Goal: Information Seeking & Learning: Learn about a topic

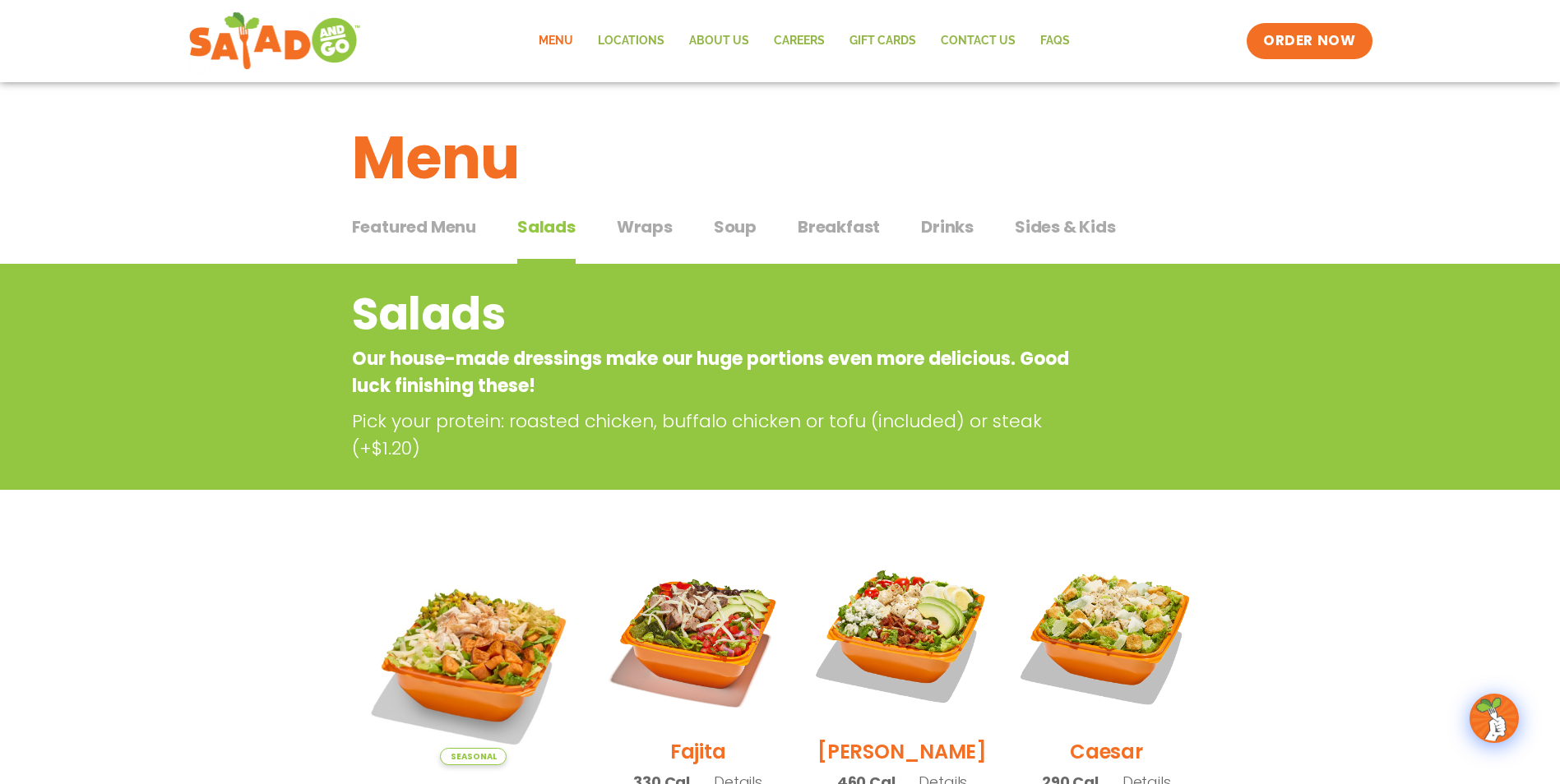
click at [829, 225] on span "Breakfast" at bounding box center [839, 227] width 82 height 25
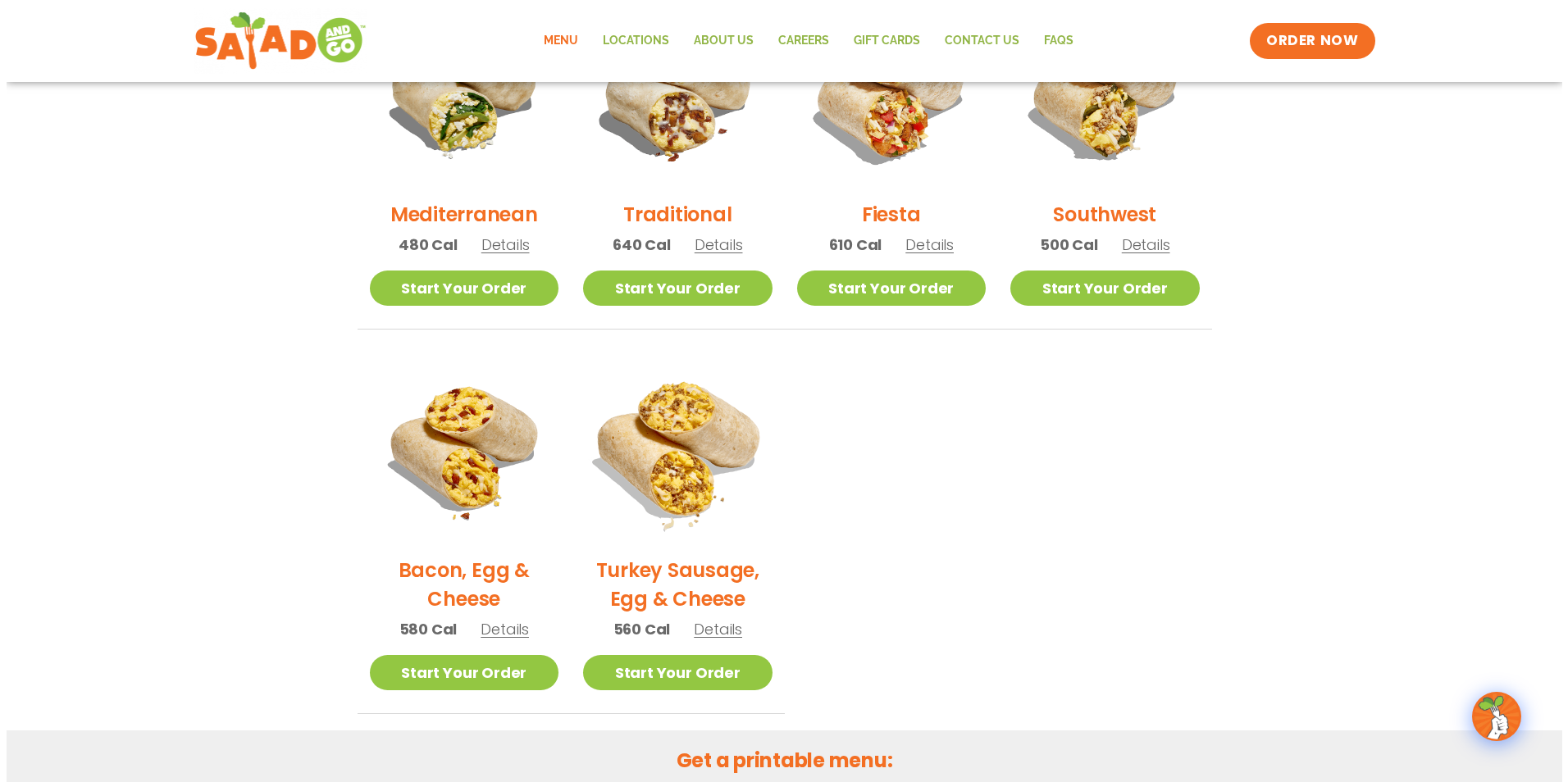
scroll to position [492, 0]
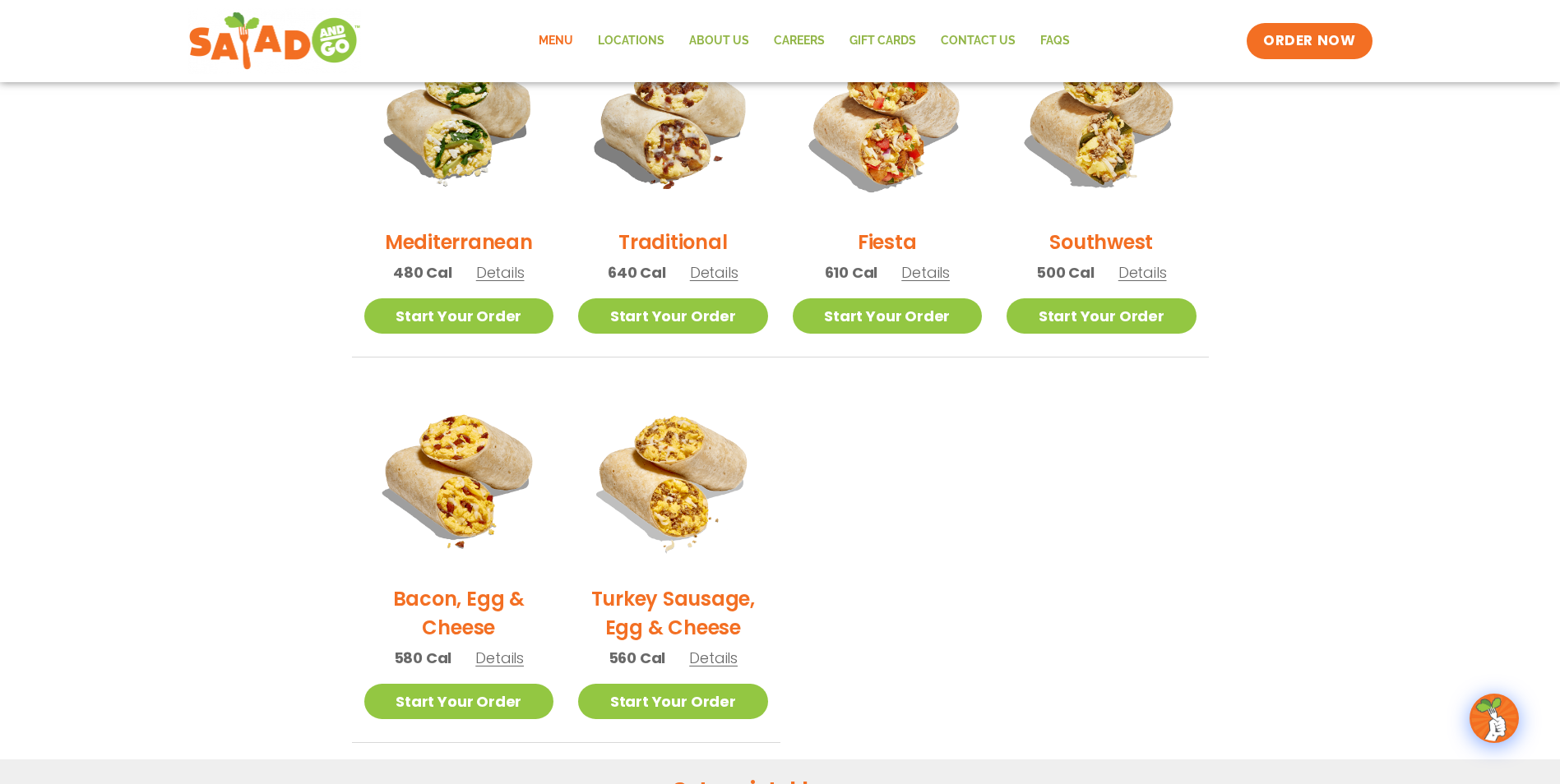
click at [720, 267] on span "Details" at bounding box center [714, 272] width 48 height 21
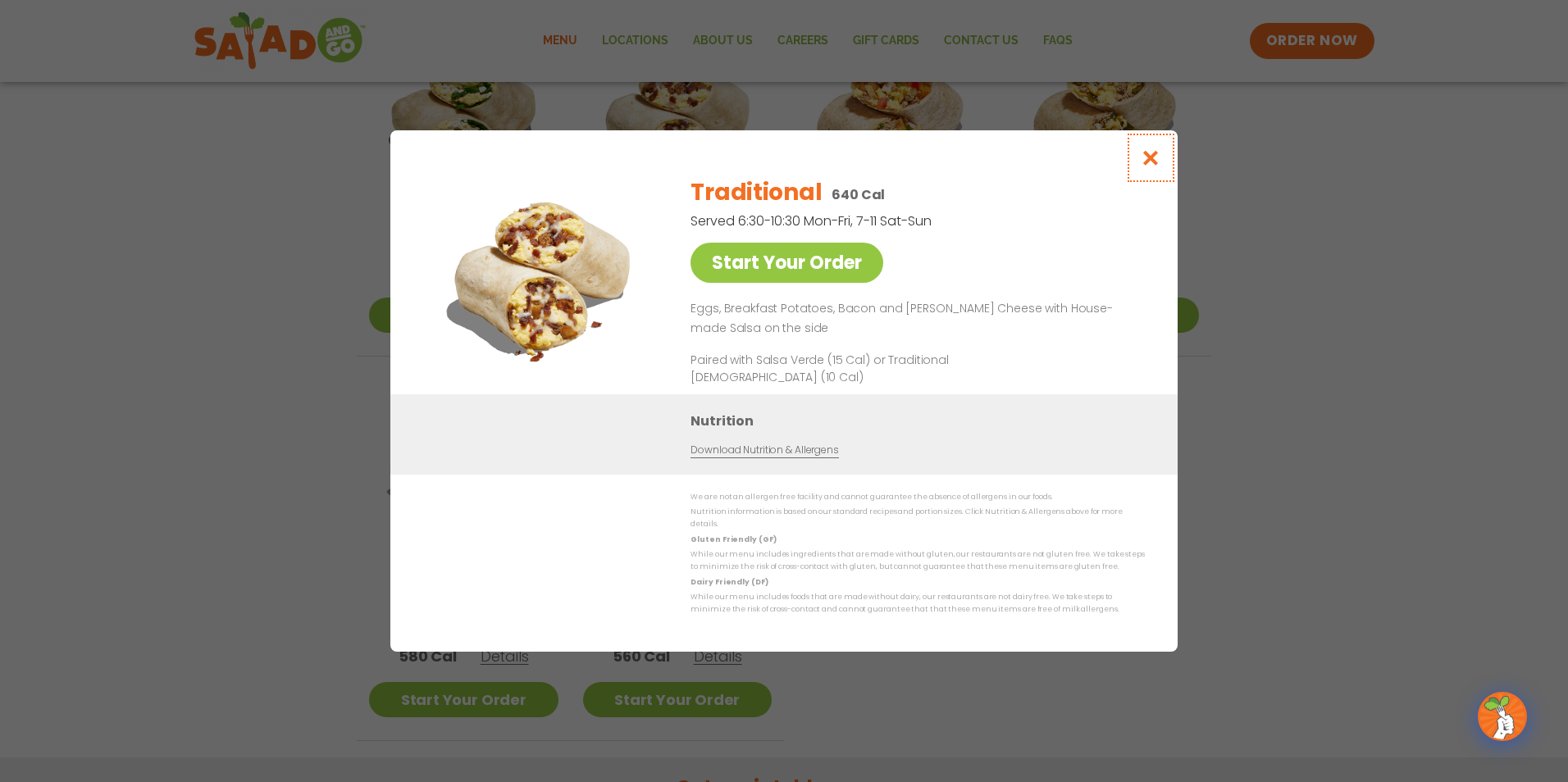
click at [1150, 165] on icon "Close modal" at bounding box center [1151, 157] width 21 height 17
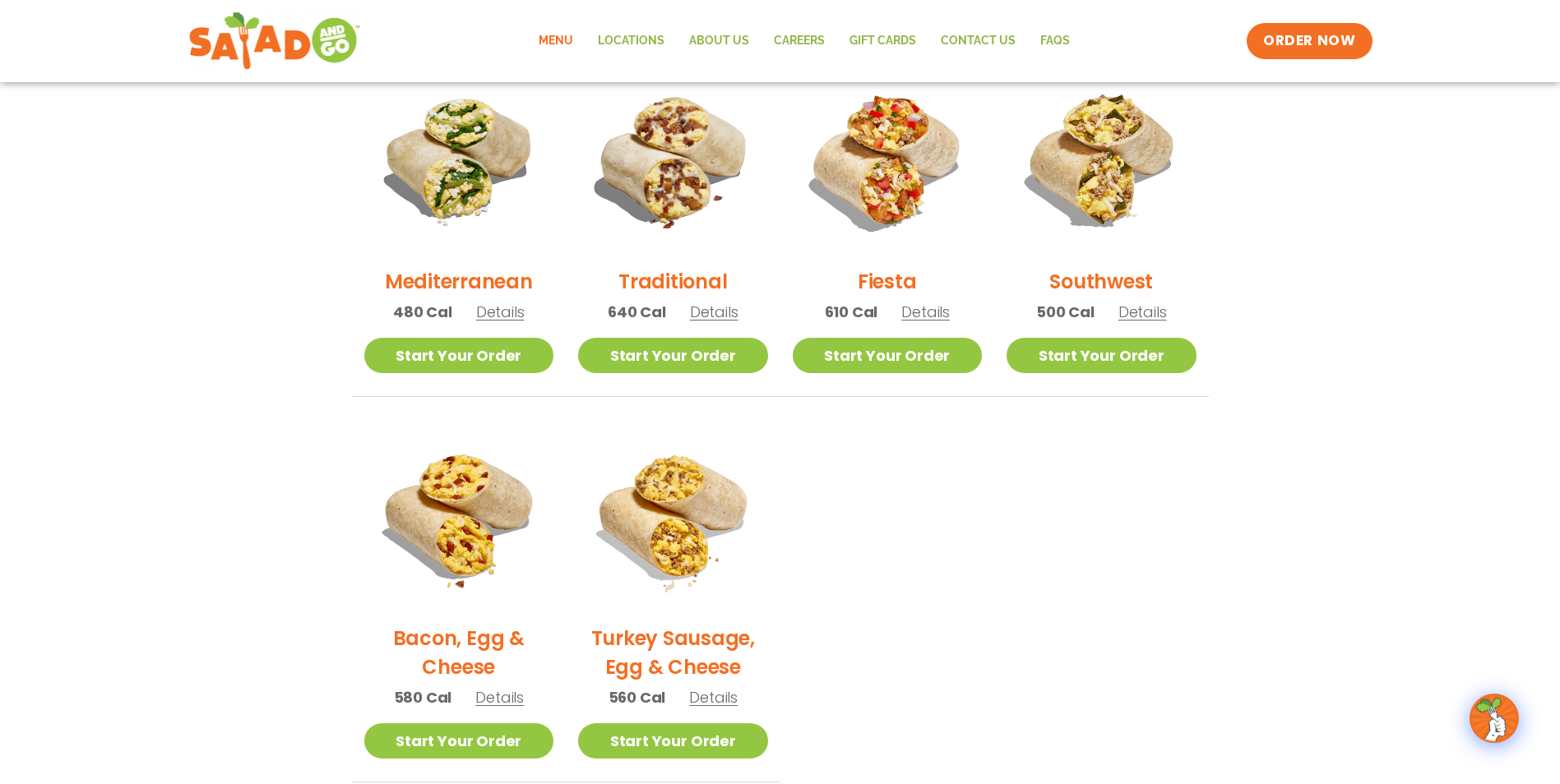
scroll to position [453, 0]
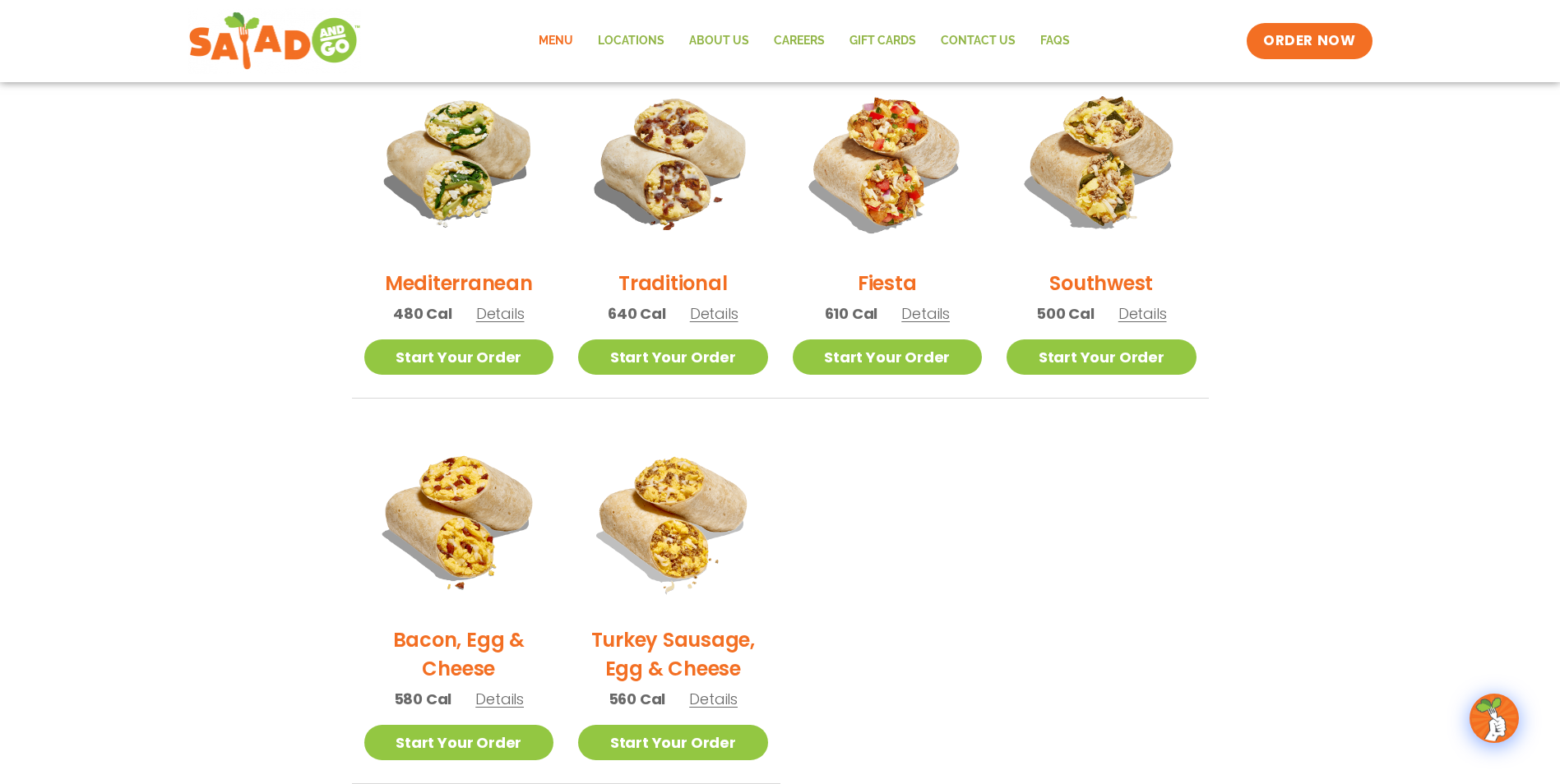
click at [501, 315] on span "Details" at bounding box center [500, 313] width 48 height 21
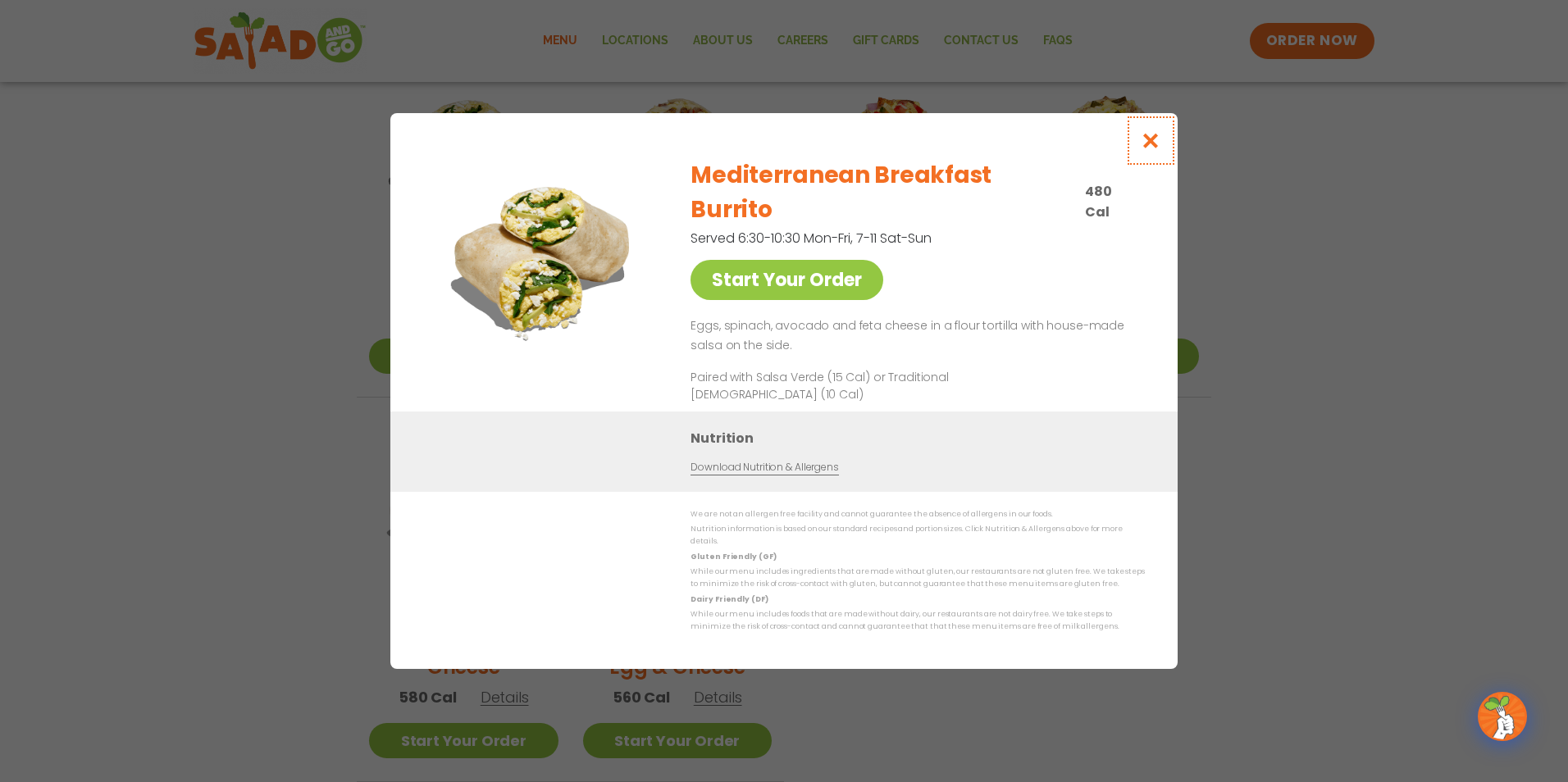
click at [1157, 149] on icon "Close modal" at bounding box center [1151, 140] width 21 height 17
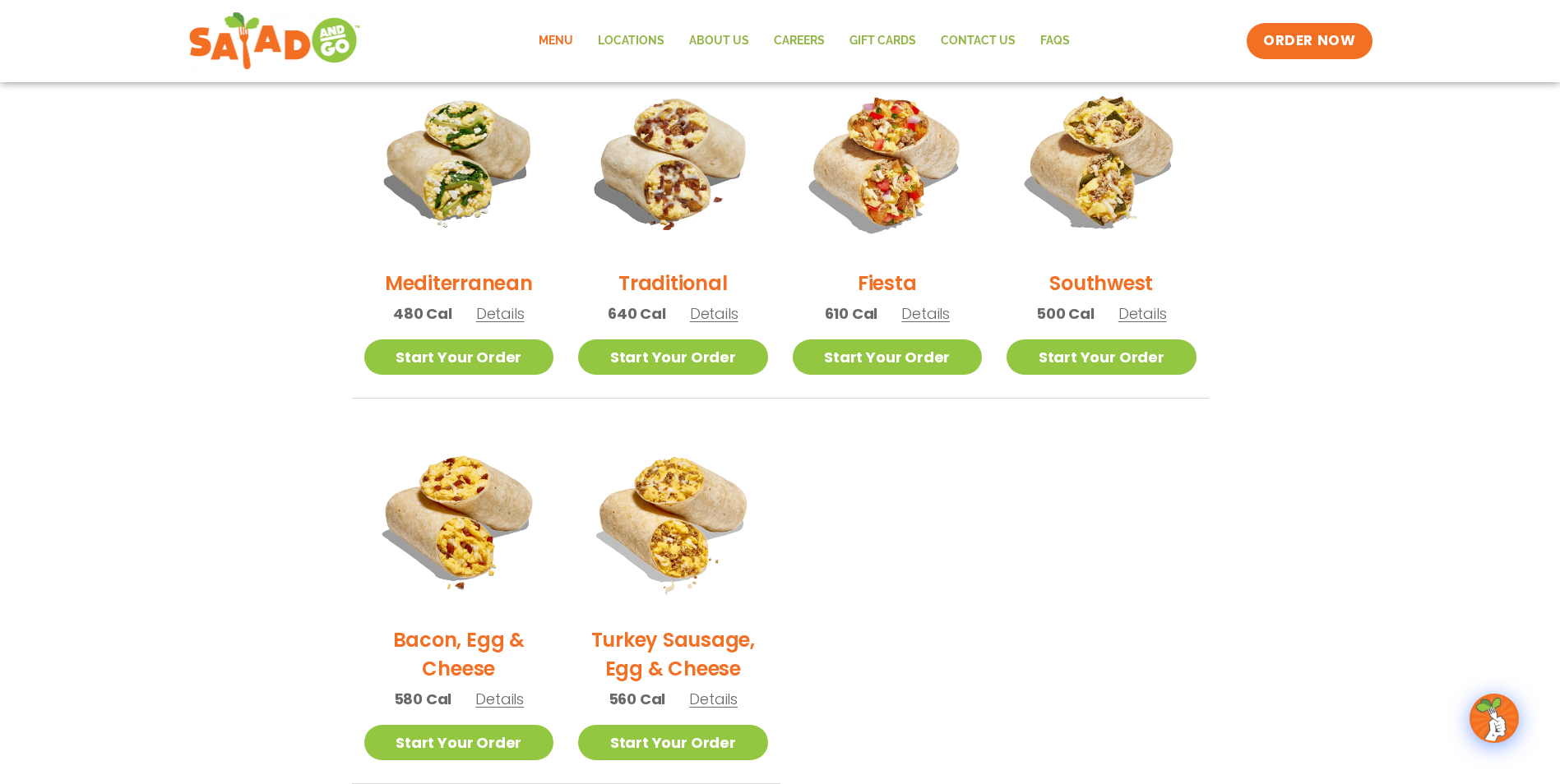
click at [1139, 306] on span "Details" at bounding box center [1142, 313] width 48 height 21
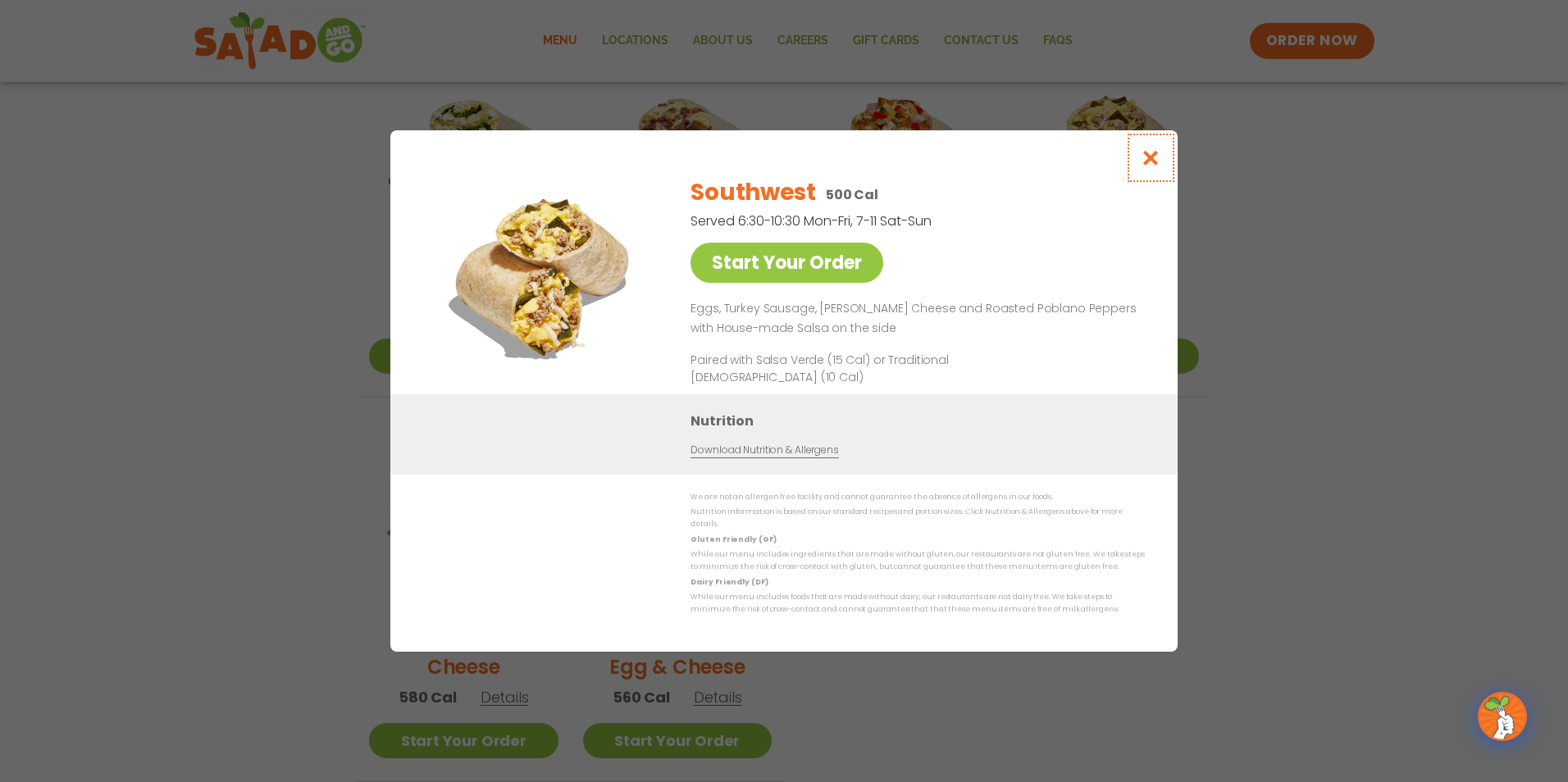
click at [1162, 165] on button "Close modal" at bounding box center [1151, 158] width 54 height 54
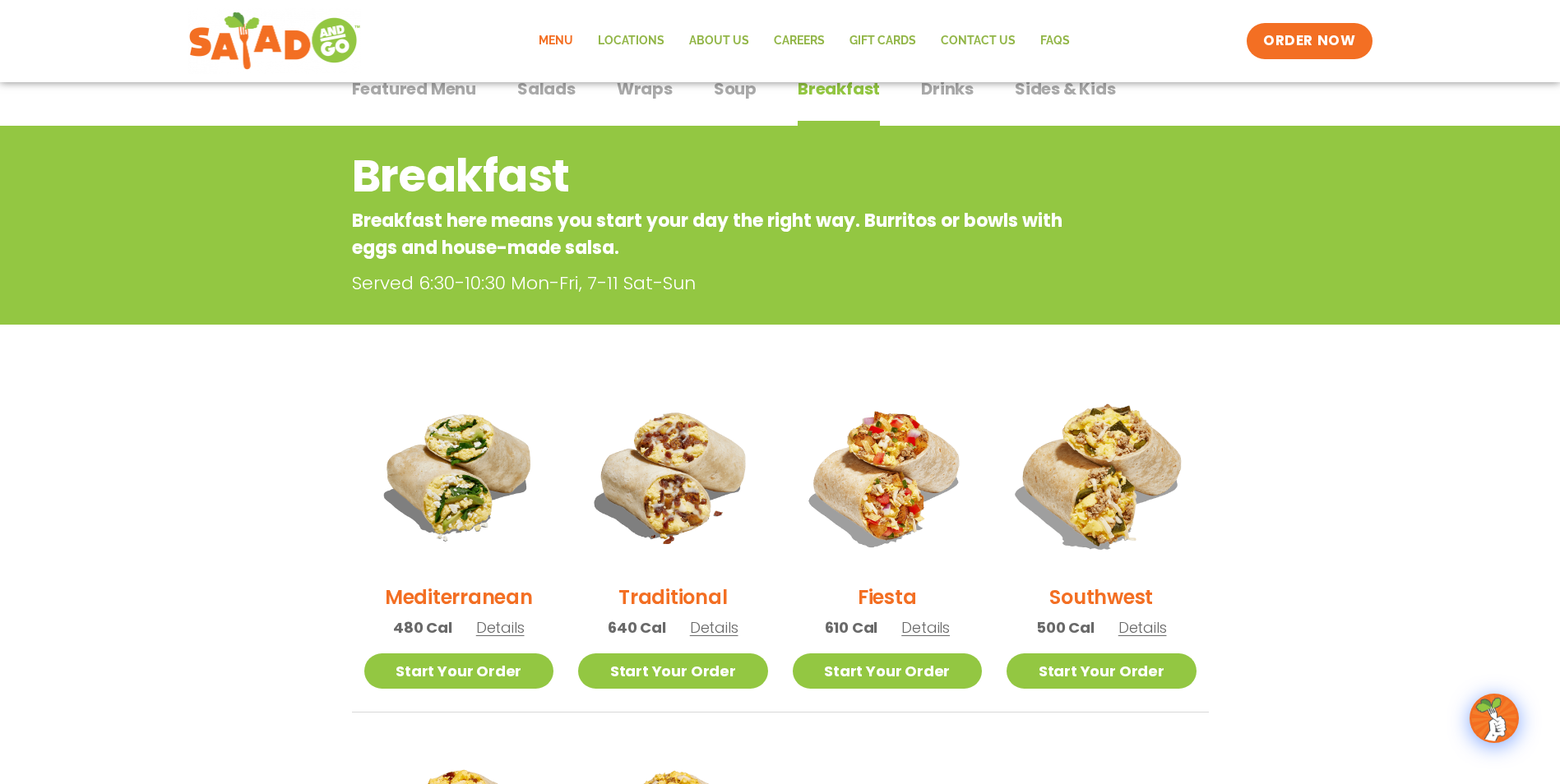
scroll to position [0, 0]
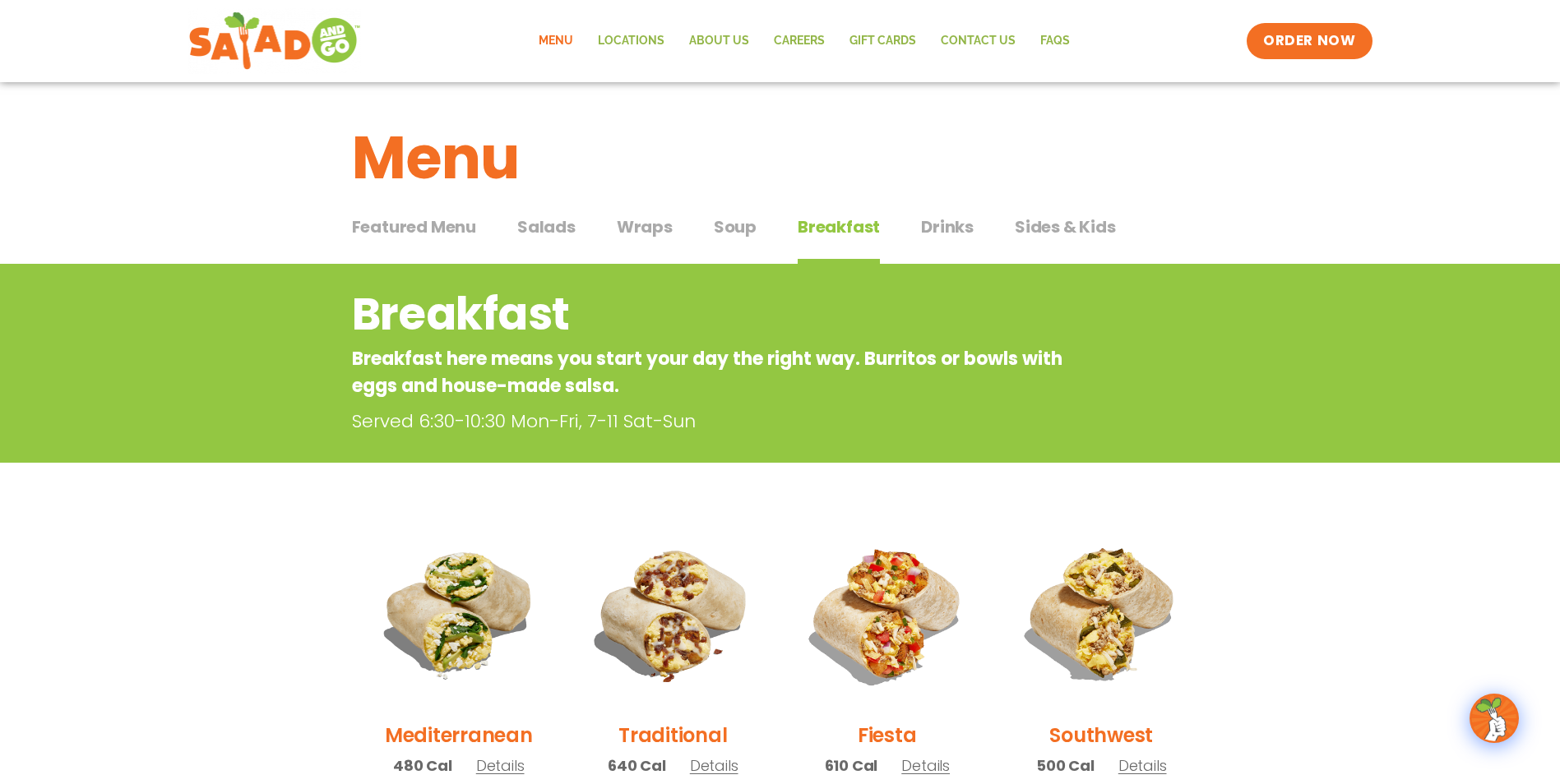
click at [1041, 220] on span "Sides & Kids" at bounding box center [1065, 227] width 101 height 25
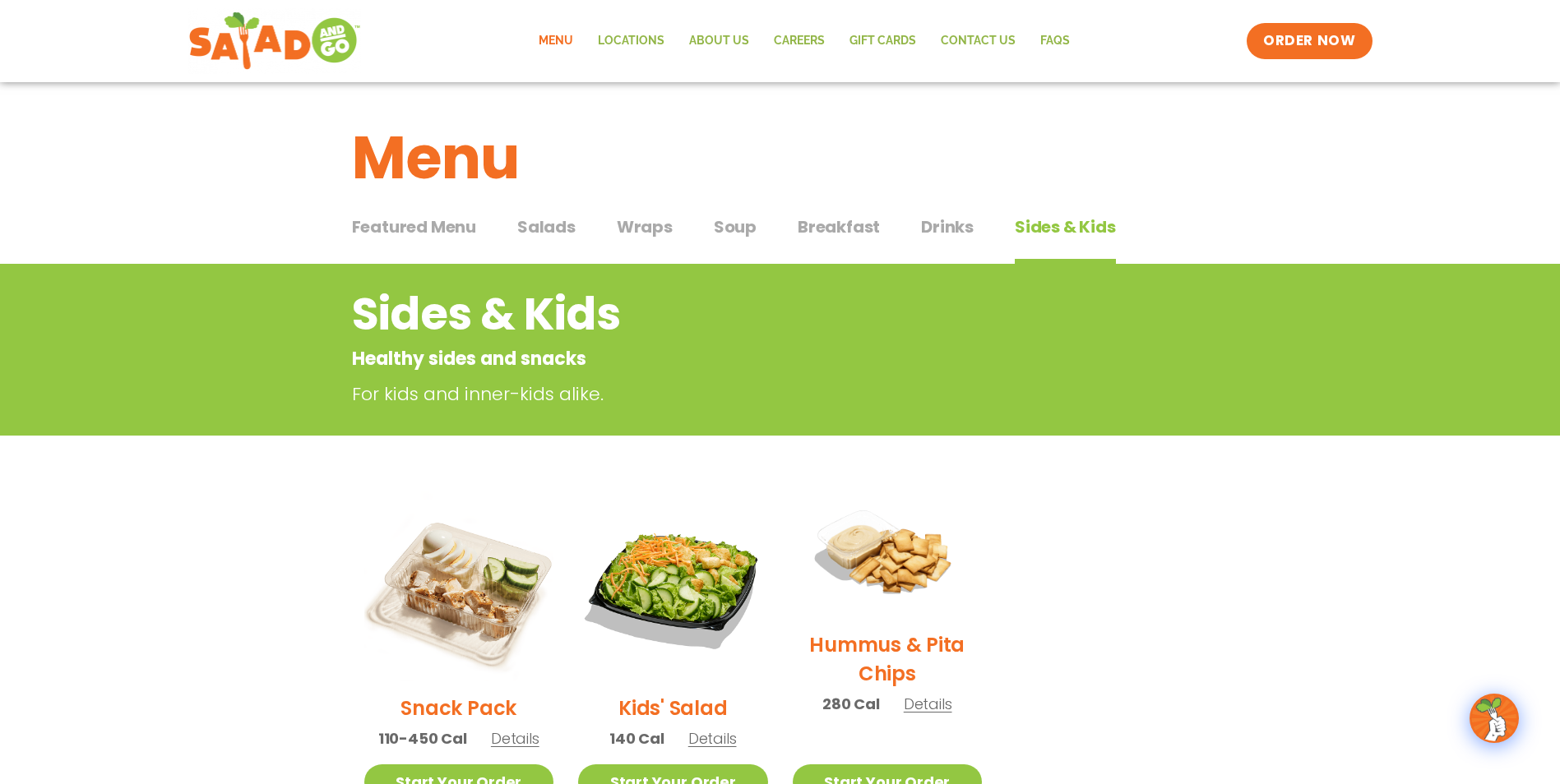
click at [444, 228] on span "Featured Menu" at bounding box center [413, 227] width 124 height 25
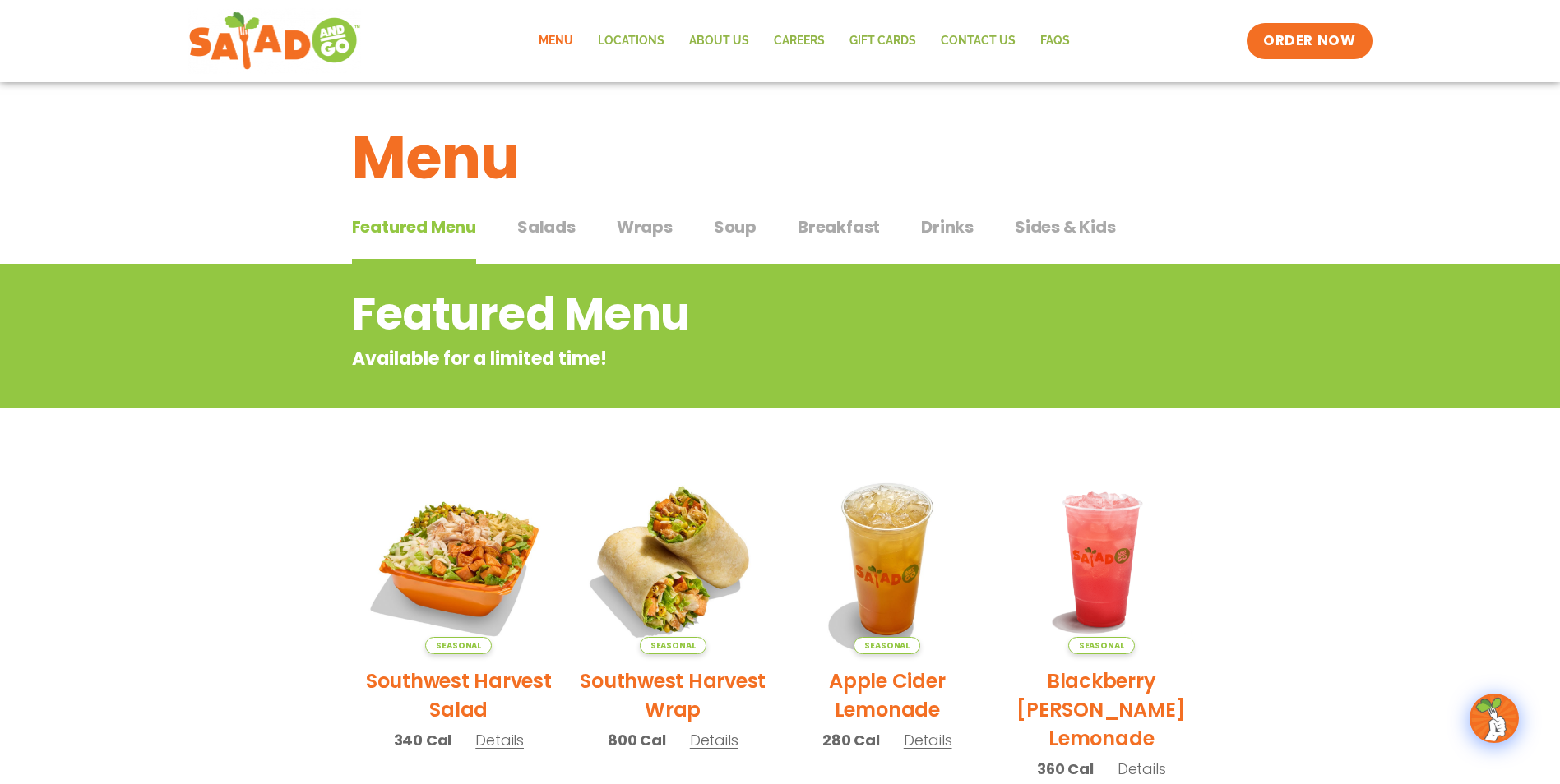
click at [736, 226] on span "Soup" at bounding box center [735, 227] width 43 height 25
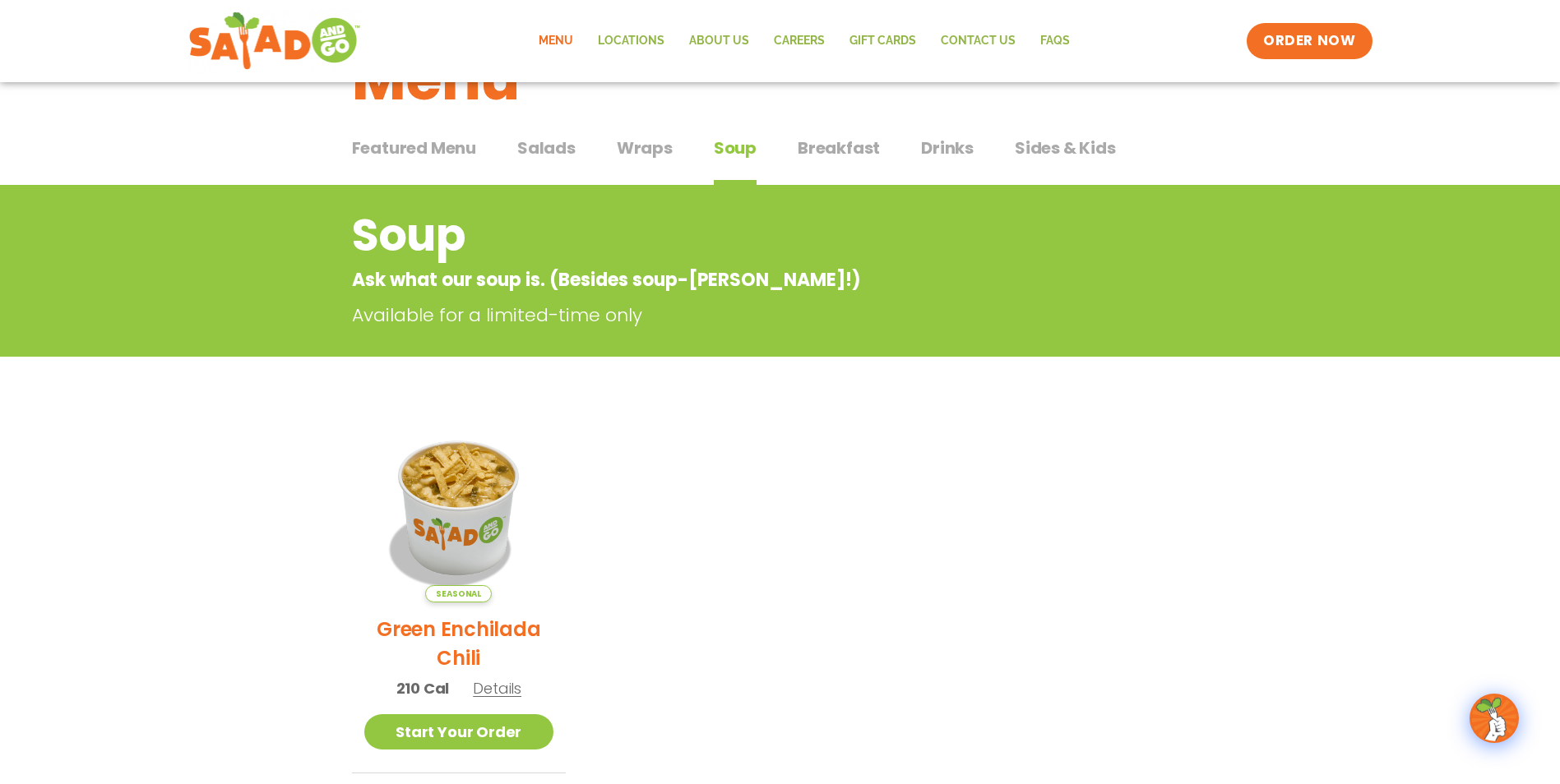
scroll to position [165, 0]
